Goal: Information Seeking & Learning: Learn about a topic

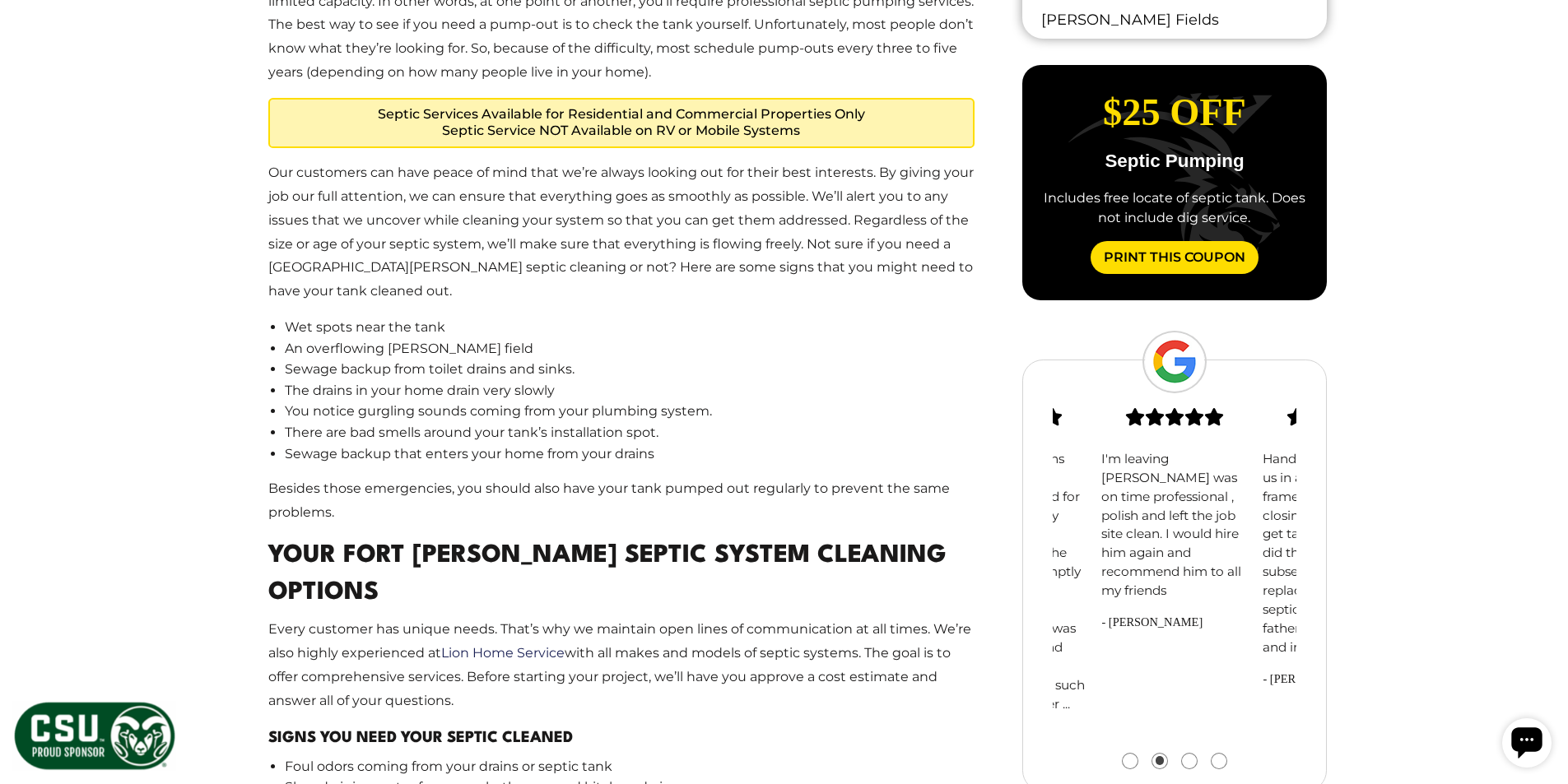
scroll to position [1317, 0]
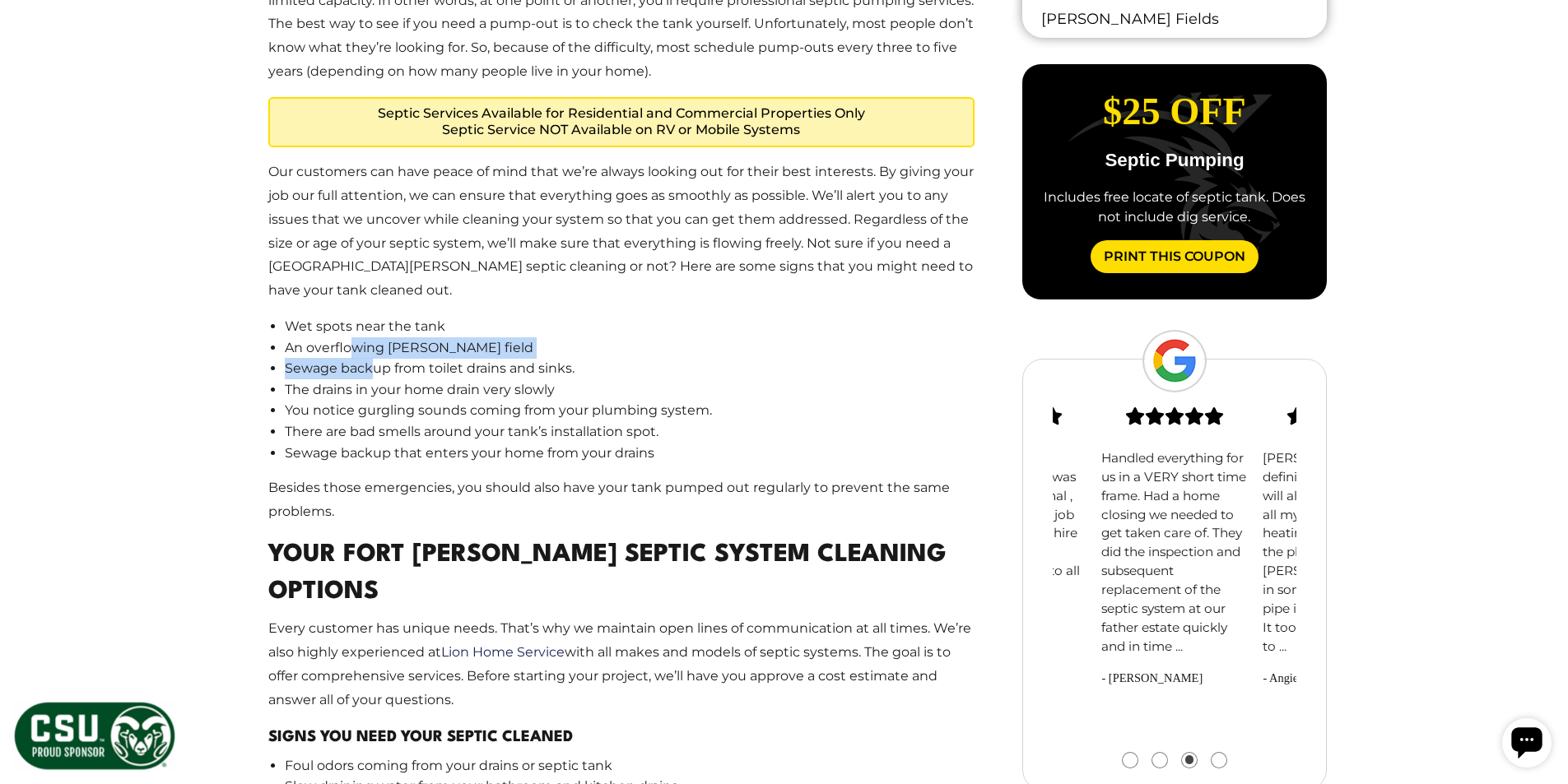
drag, startPoint x: 370, startPoint y: 350, endPoint x: 353, endPoint y: 324, distance: 31.1
click at [353, 324] on ul "Wet spots near the tank An overflowing [PERSON_NAME] field Sewage backup from t…" at bounding box center [630, 389] width 691 height 147
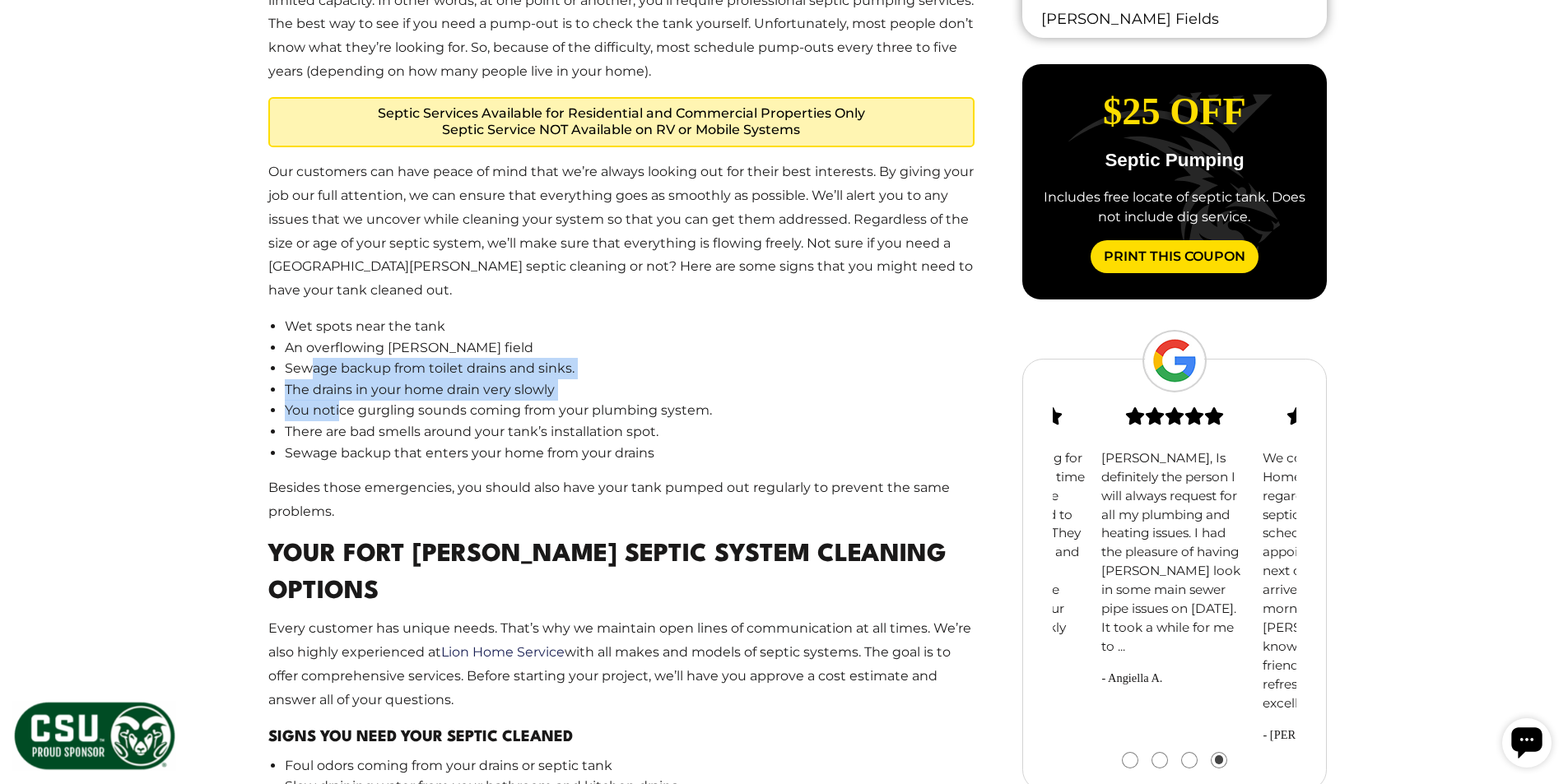
drag, startPoint x: 341, startPoint y: 395, endPoint x: 312, endPoint y: 338, distance: 64.0
click at [312, 338] on ul "Wet spots near the tank An overflowing [PERSON_NAME] field Sewage backup from t…" at bounding box center [630, 389] width 691 height 147
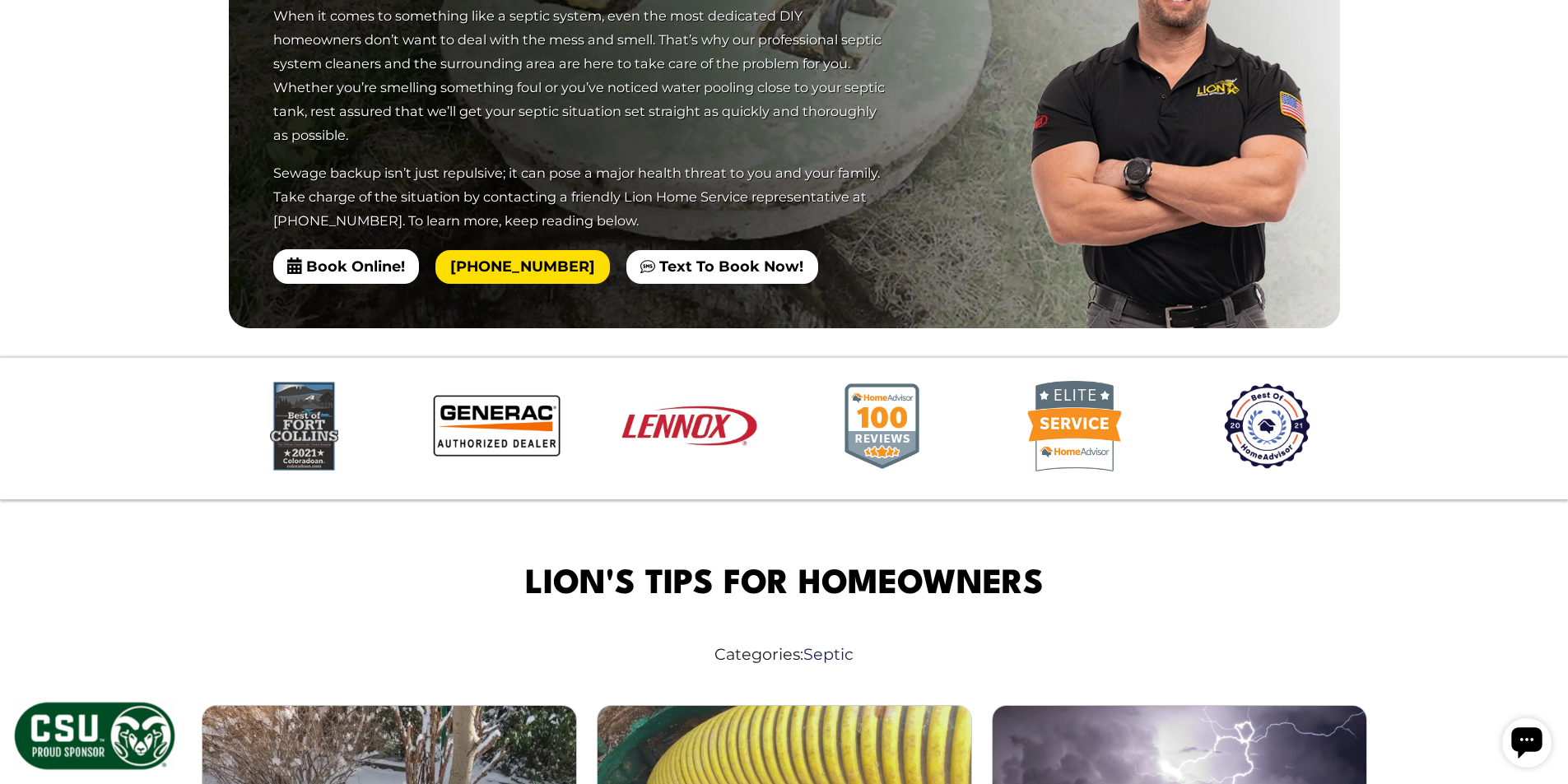
scroll to position [4691, 0]
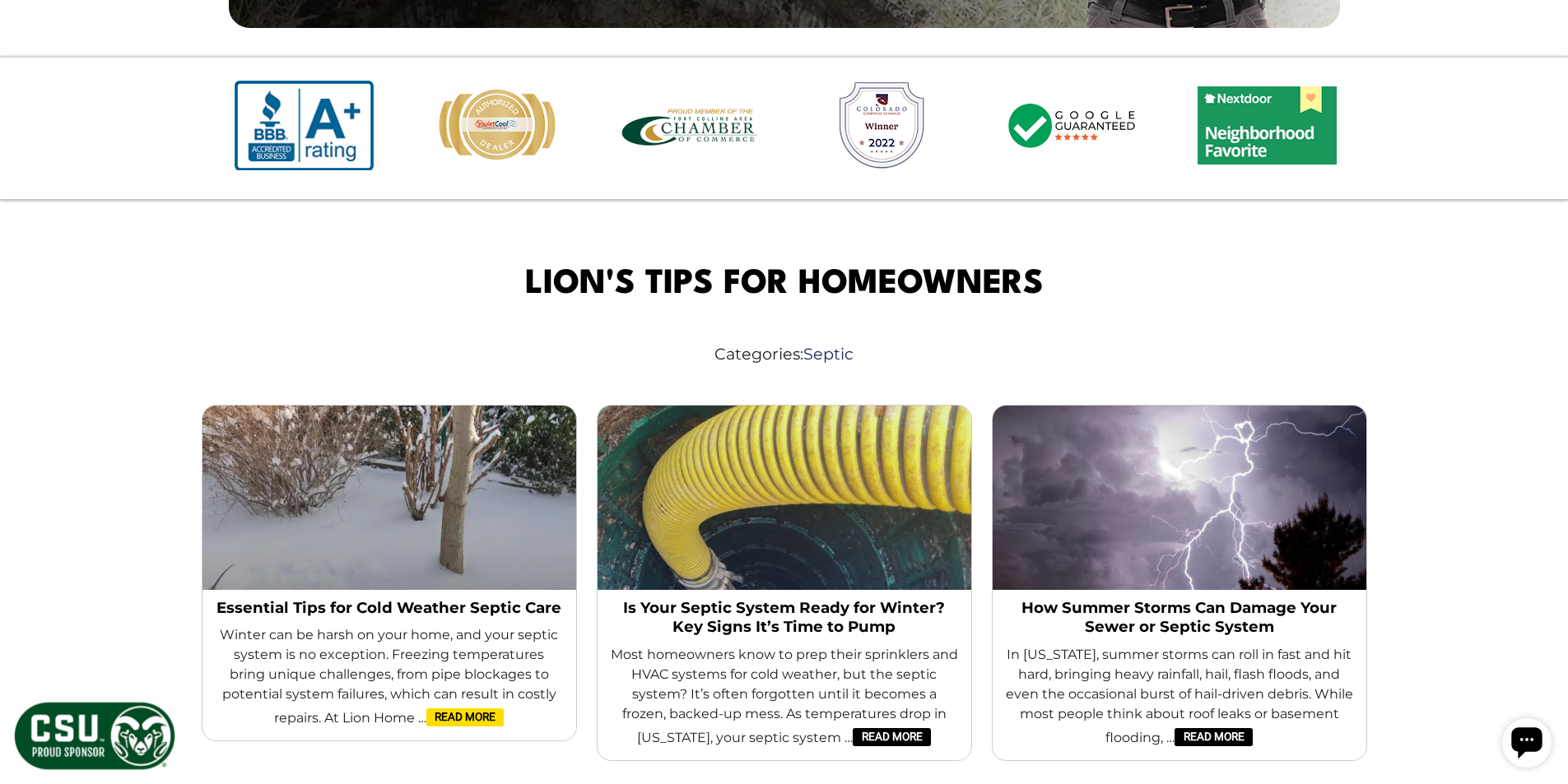
click at [426, 709] on link "Read More" at bounding box center [465, 717] width 77 height 18
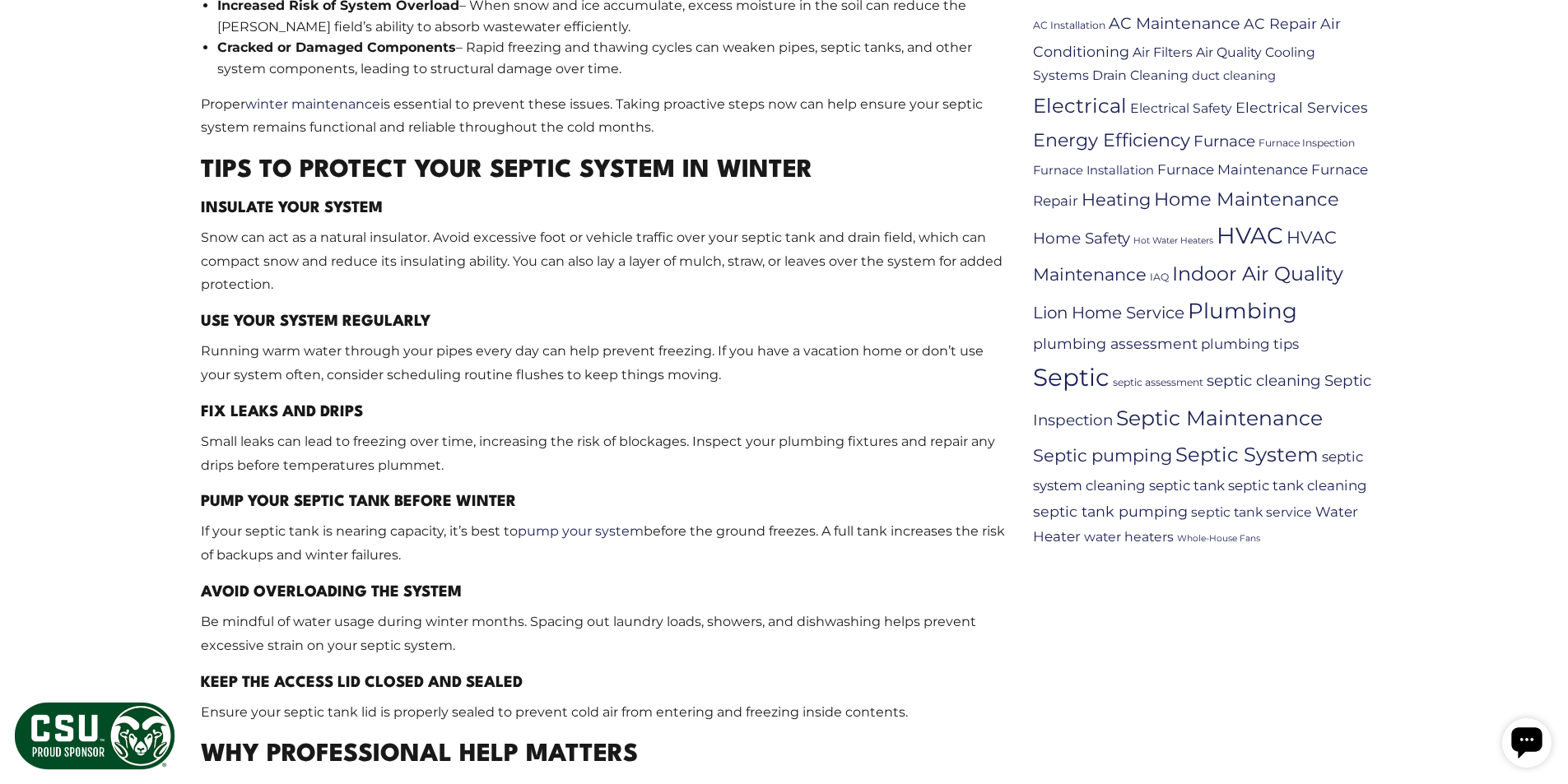
scroll to position [1234, 0]
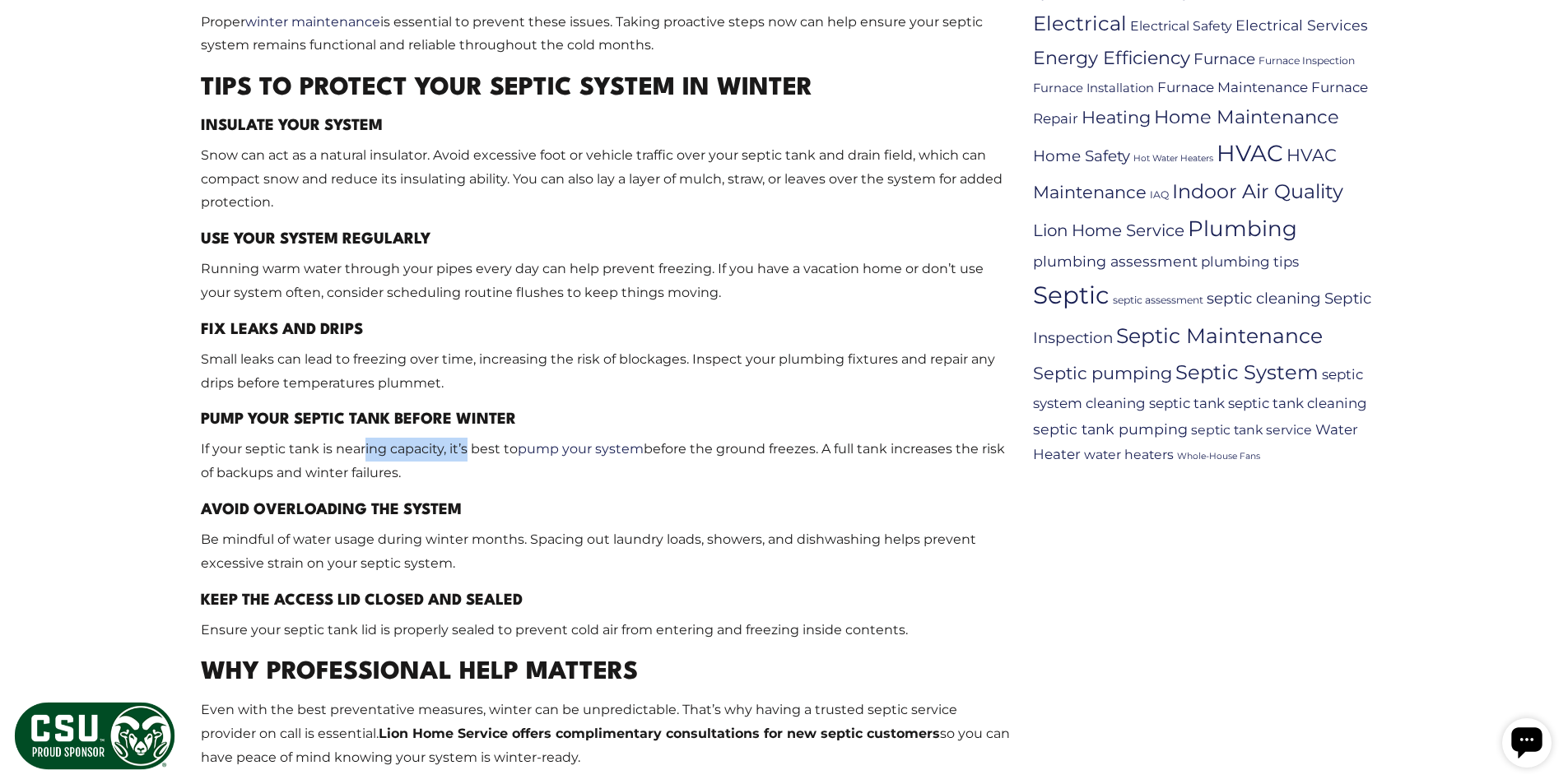
drag, startPoint x: 464, startPoint y: 452, endPoint x: 363, endPoint y: 451, distance: 101.0
click at [363, 451] on p "If your septic tank is nearing capacity, it’s best to pump your system before t…" at bounding box center [605, 462] width 809 height 48
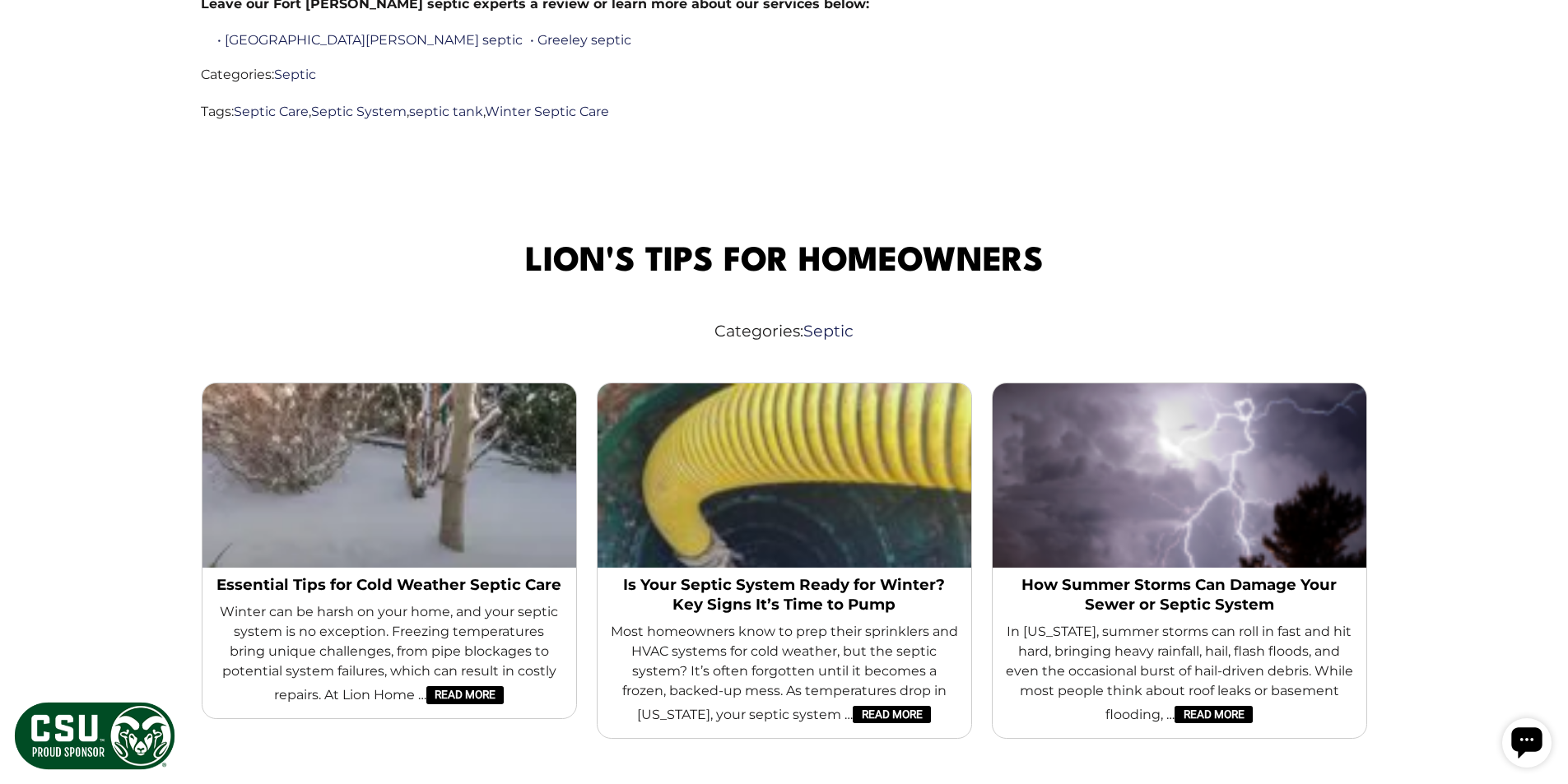
scroll to position [2634, 0]
